Goal: Task Accomplishment & Management: Manage account settings

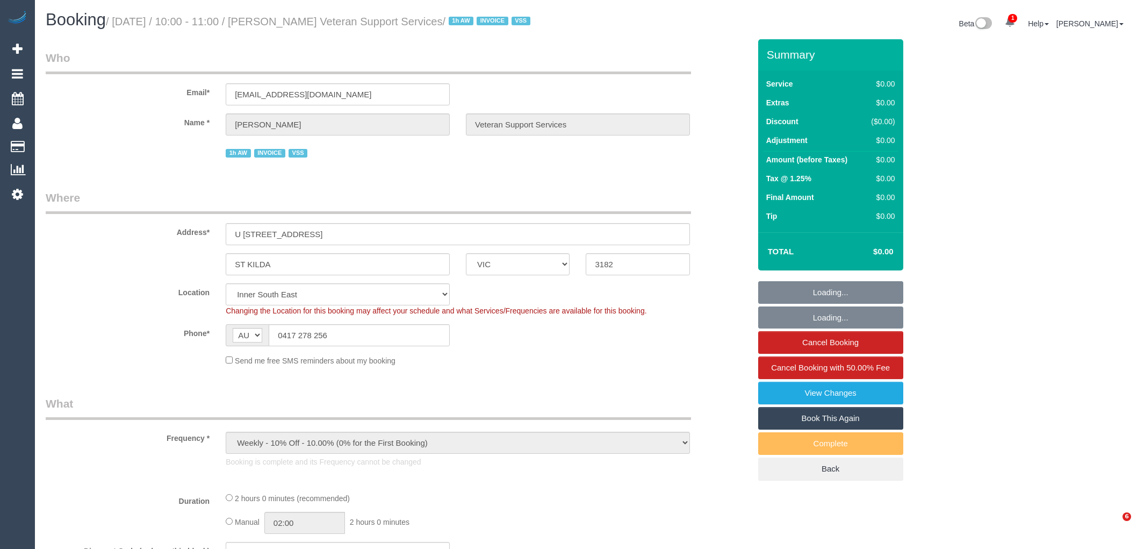
select select "VIC"
select select "object:554"
select select "120"
select select "number:27"
select select "number:14"
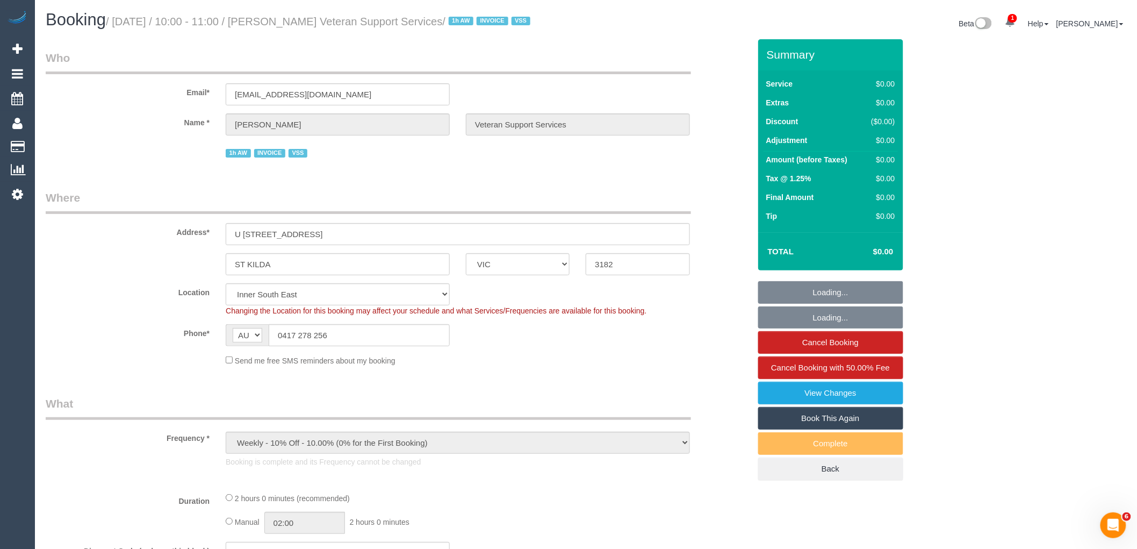
select select "number:19"
select select "number:25"
select select "number:35"
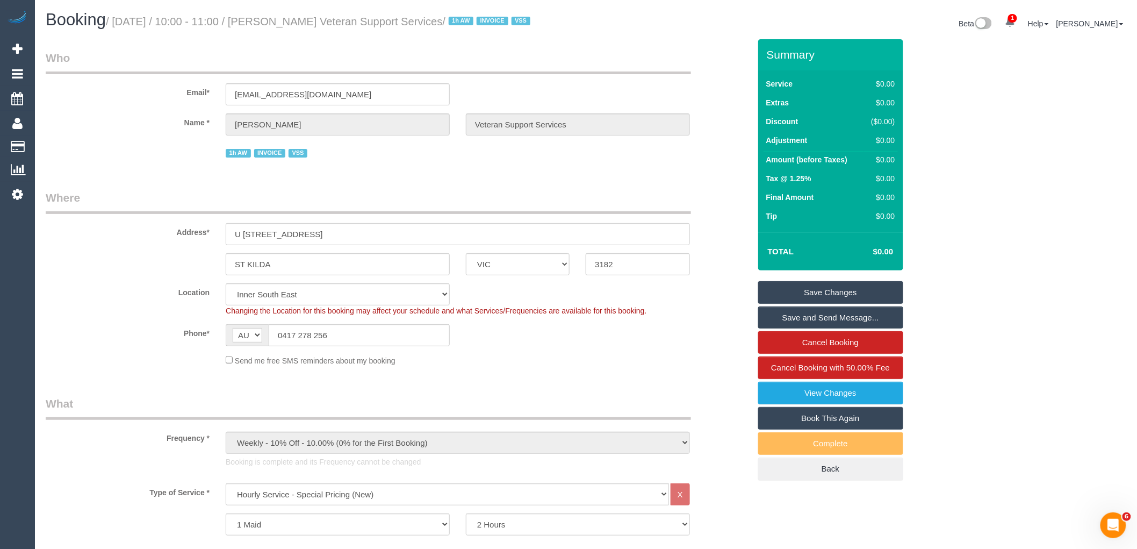
drag, startPoint x: 507, startPoint y: 20, endPoint x: 294, endPoint y: 18, distance: 213.4
click at [294, 18] on small "/ [DATE] / 10:00 - 11:00 / [PERSON_NAME] Veteran Support Services / 1h AW INVOI…" at bounding box center [320, 22] width 428 height 12
copy small "[PERSON_NAME] Veteran Support Services"
